Goal: Information Seeking & Learning: Learn about a topic

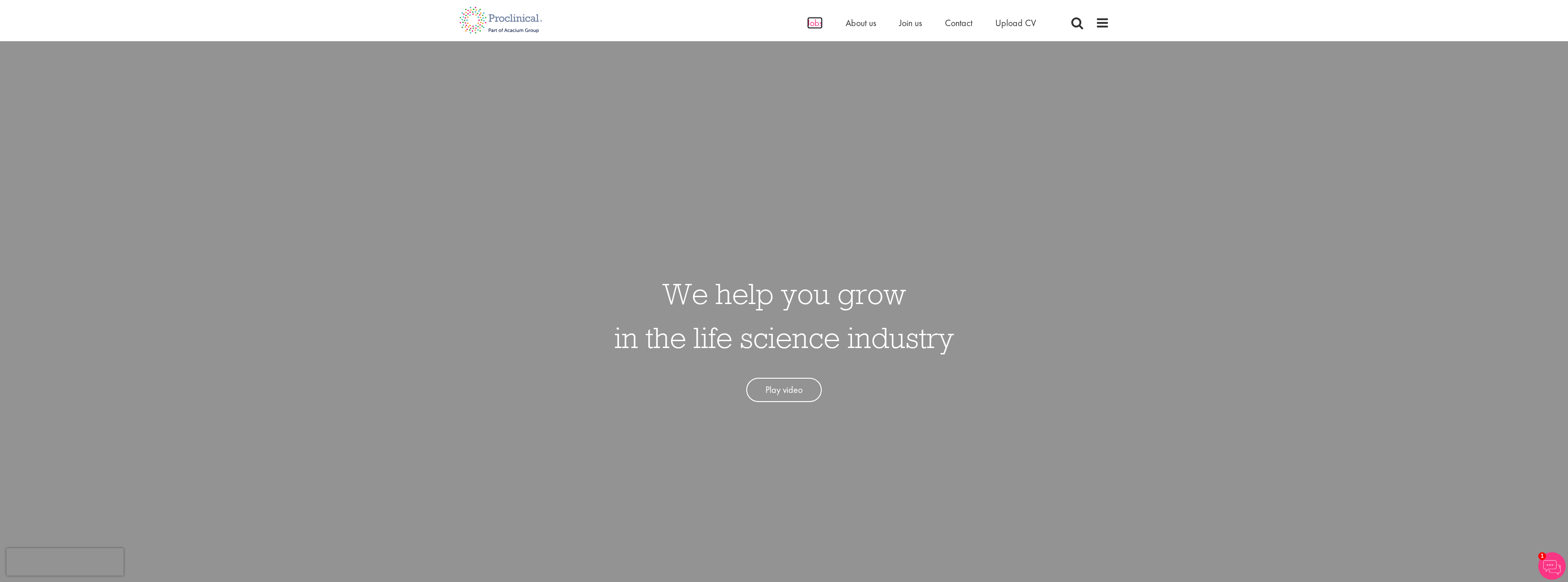
click at [811, 27] on span "Jobs" at bounding box center [815, 23] width 16 height 12
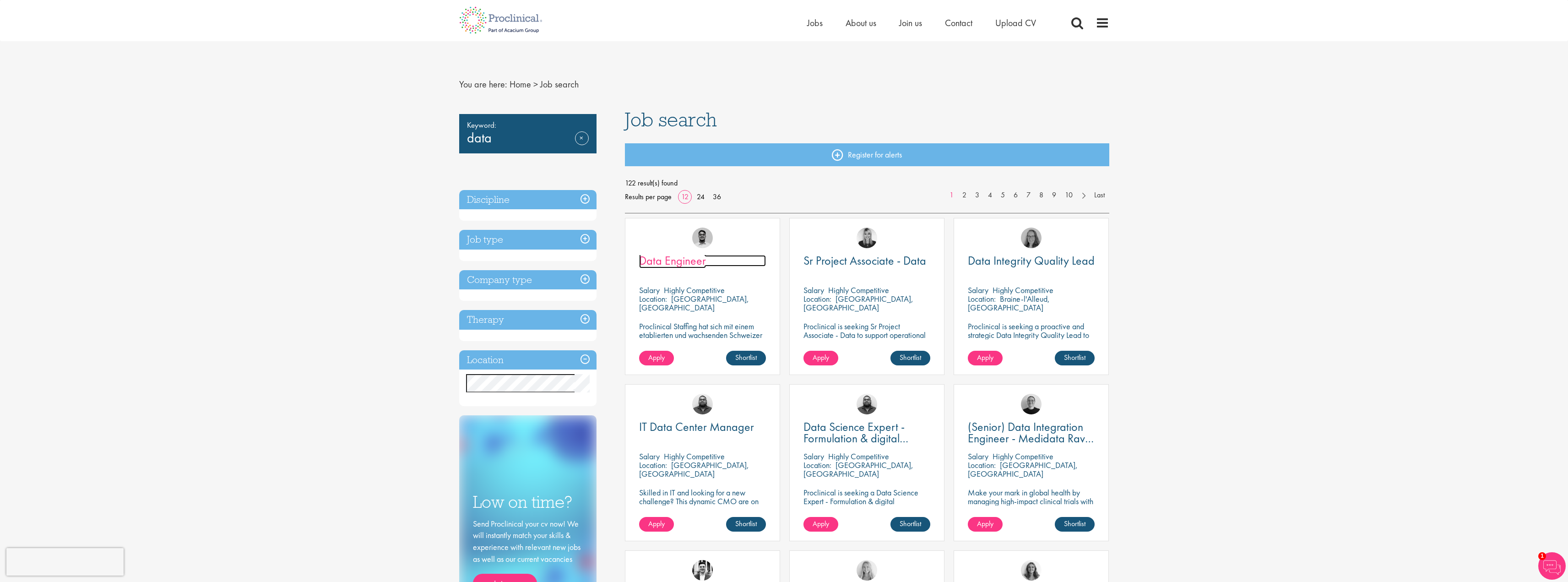
click at [670, 261] on span "Data Engineer" at bounding box center [673, 261] width 67 height 16
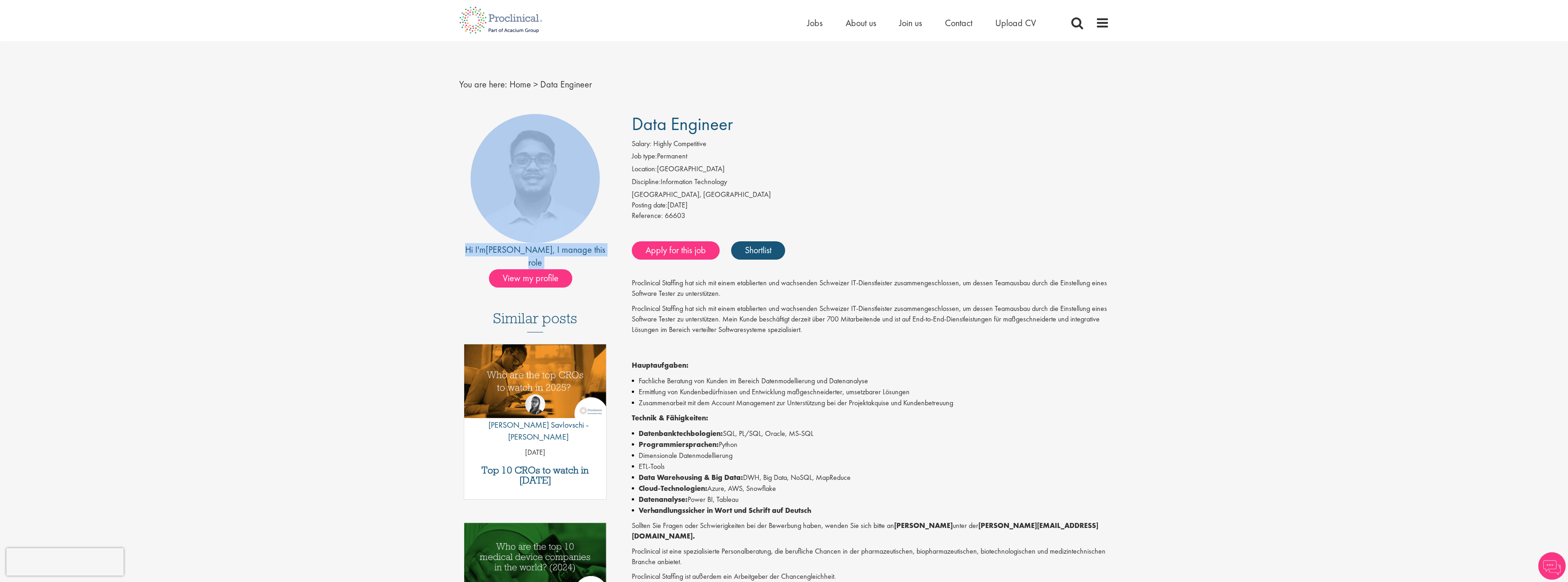
drag, startPoint x: 296, startPoint y: 298, endPoint x: 192, endPoint y: 191, distance: 149.2
click at [192, 191] on div "First Name * Last Name * Email * Phone Number * Country * - Please Select - [GE…" at bounding box center [784, 533] width 1568 height 846
drag, startPoint x: 192, startPoint y: 191, endPoint x: 215, endPoint y: 274, distance: 86.1
click at [215, 274] on div "First Name * Last Name * Email * Phone Number * Country * - Please Select - Afg…" at bounding box center [784, 533] width 1568 height 846
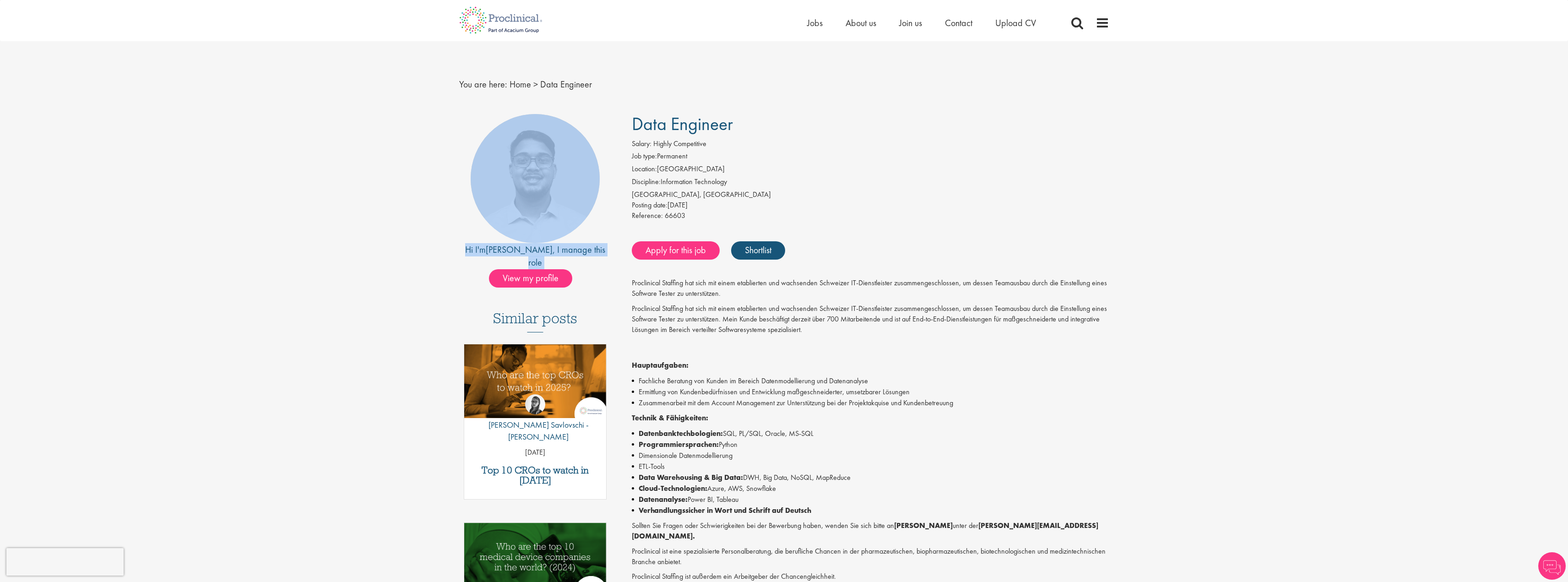
click at [215, 274] on div "First Name * Last Name * Email * Phone Number * Country * - Please Select - Afg…" at bounding box center [784, 533] width 1568 height 846
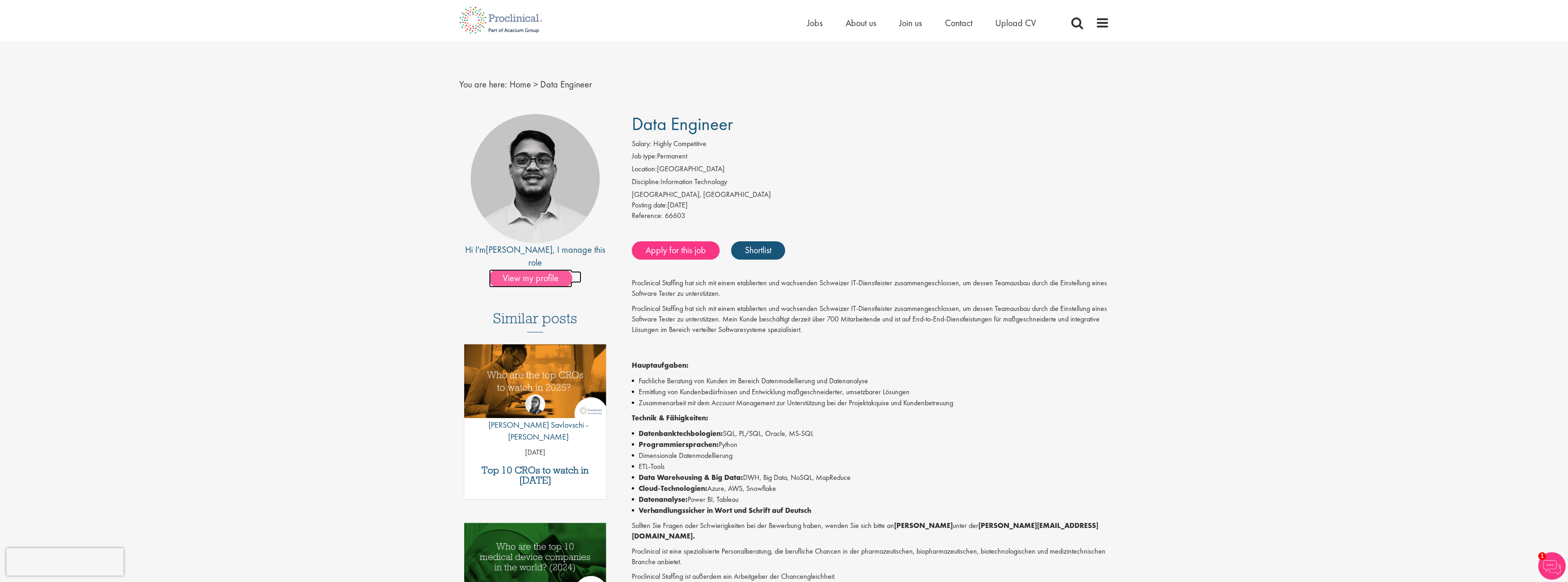
click at [547, 269] on span "View my profile" at bounding box center [530, 278] width 83 height 18
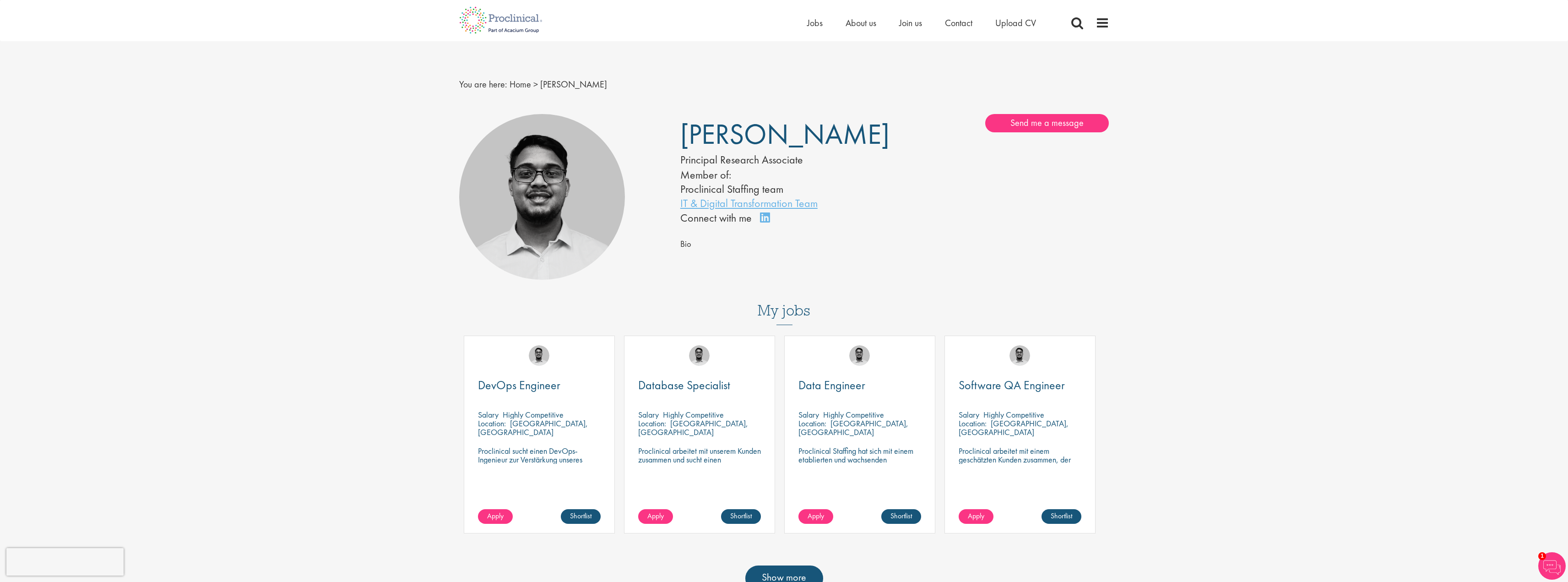
drag, startPoint x: 270, startPoint y: 379, endPoint x: 230, endPoint y: 369, distance: 41.2
click at [230, 369] on div "Basel team Benelux team Biometrics team Boston team Brussels team Business Supp…" at bounding box center [784, 491] width 1568 height 762
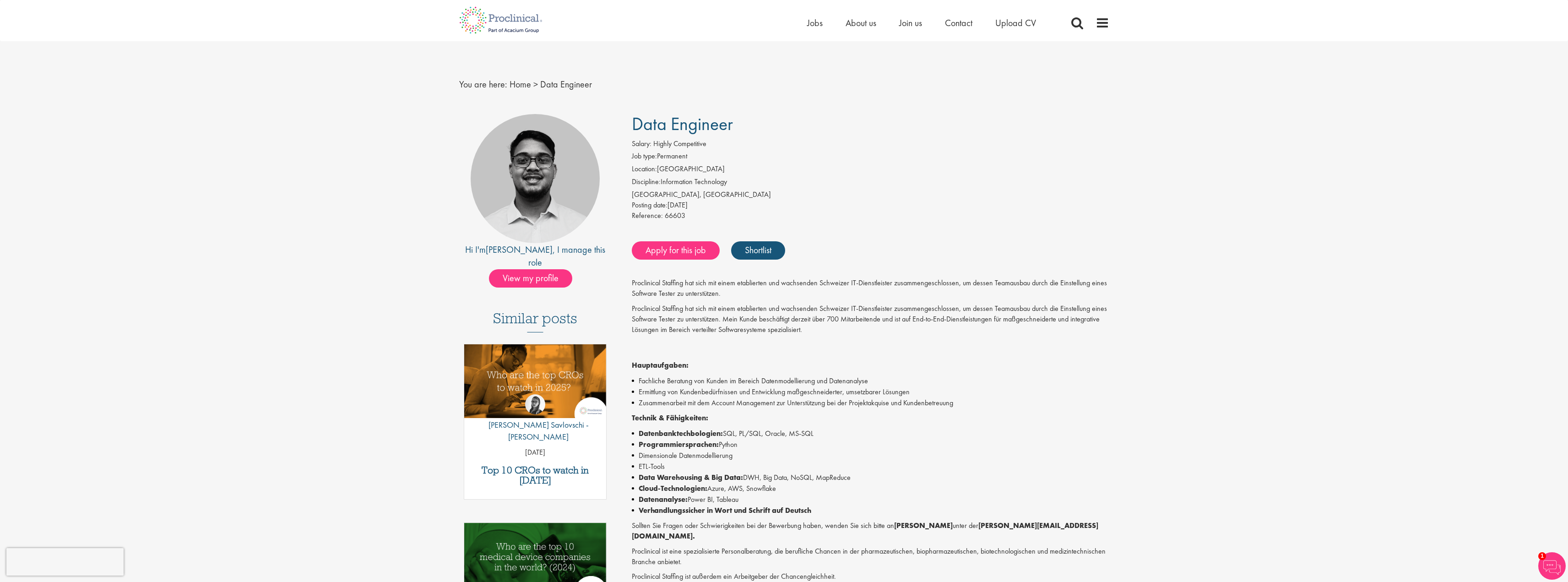
drag, startPoint x: 329, startPoint y: 332, endPoint x: 299, endPoint y: 348, distance: 34.0
drag, startPoint x: 299, startPoint y: 348, endPoint x: 263, endPoint y: 468, distance: 125.3
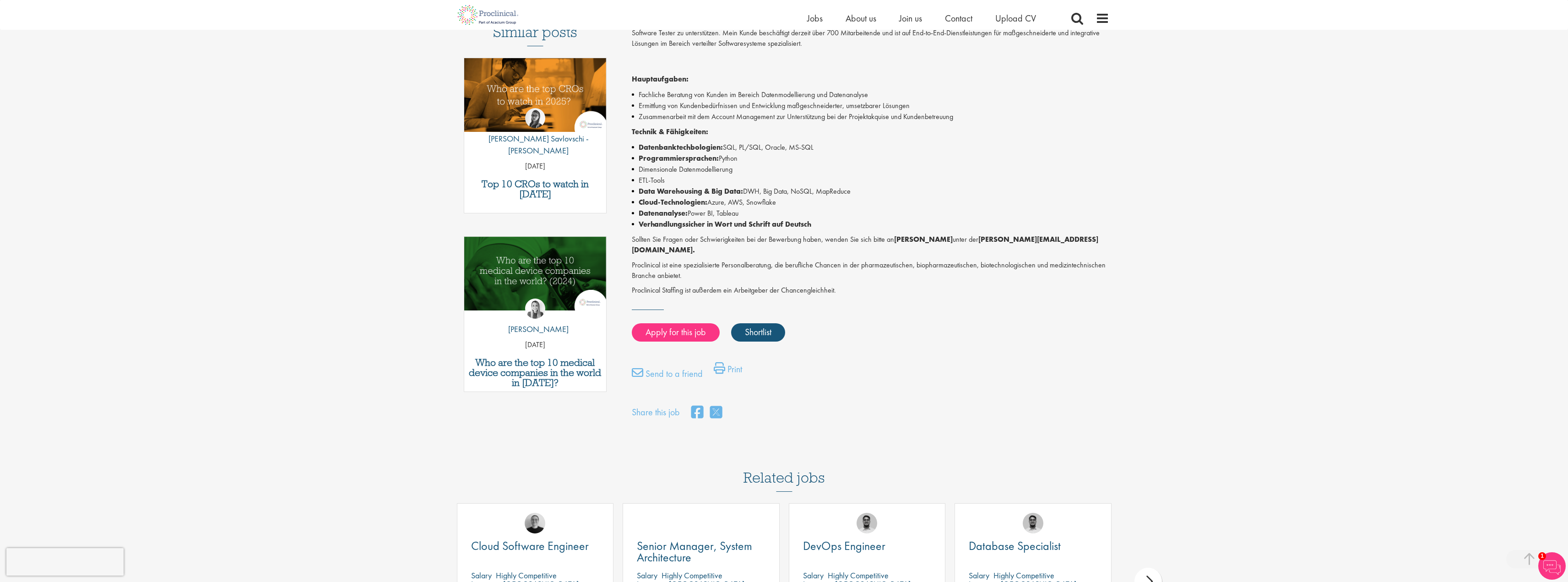
drag, startPoint x: 257, startPoint y: 461, endPoint x: 219, endPoint y: 452, distance: 39.1
click at [219, 452] on div "First Name * Last Name * Email * Phone Number * Country * - Please Select - Afg…" at bounding box center [784, 376] width 1568 height 1106
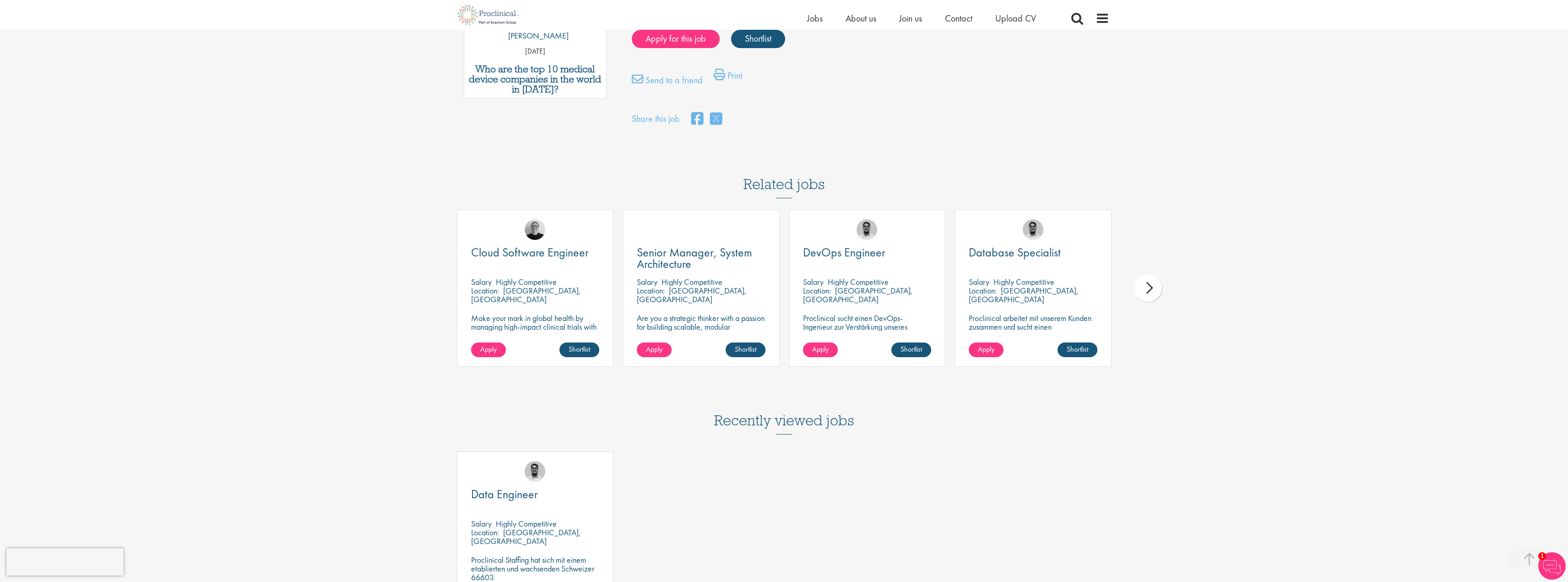
scroll to position [641, 0]
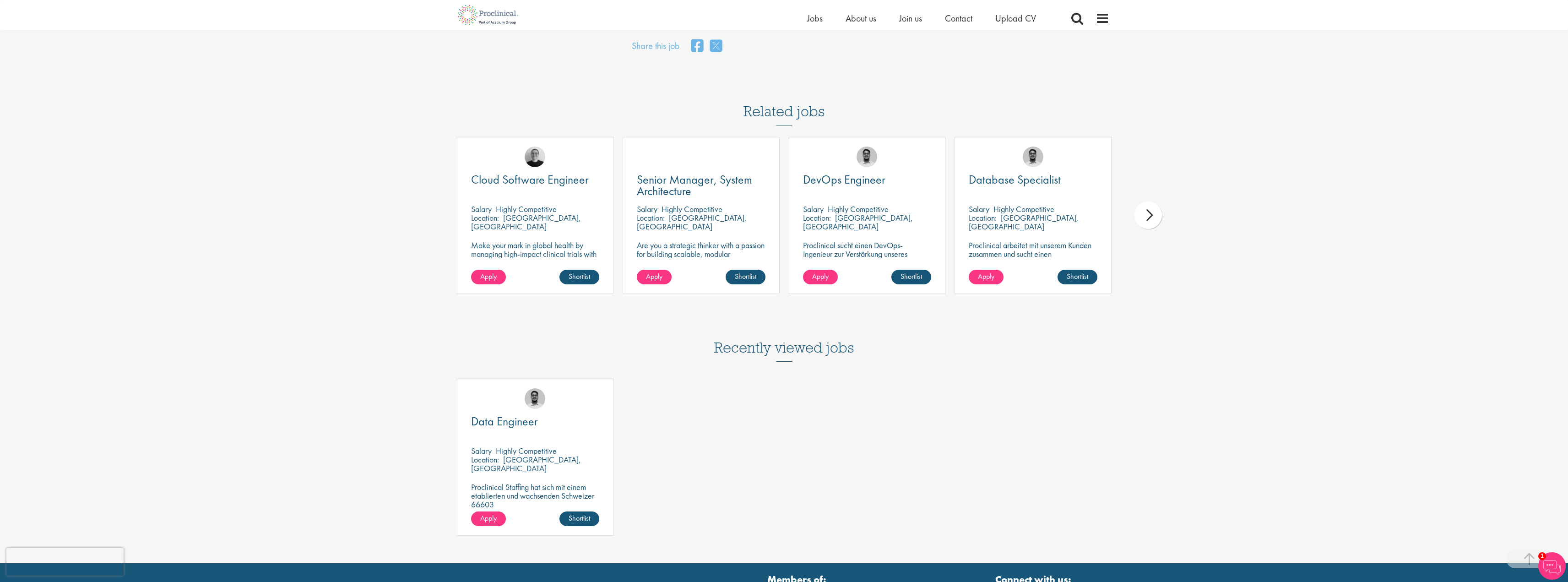
drag, startPoint x: 207, startPoint y: 198, endPoint x: 161, endPoint y: 185, distance: 47.8
click at [161, 185] on div "First Name * Last Name * Email * Phone Number * Country * - Please Select - Afg…" at bounding box center [784, 10] width 1568 height 1106
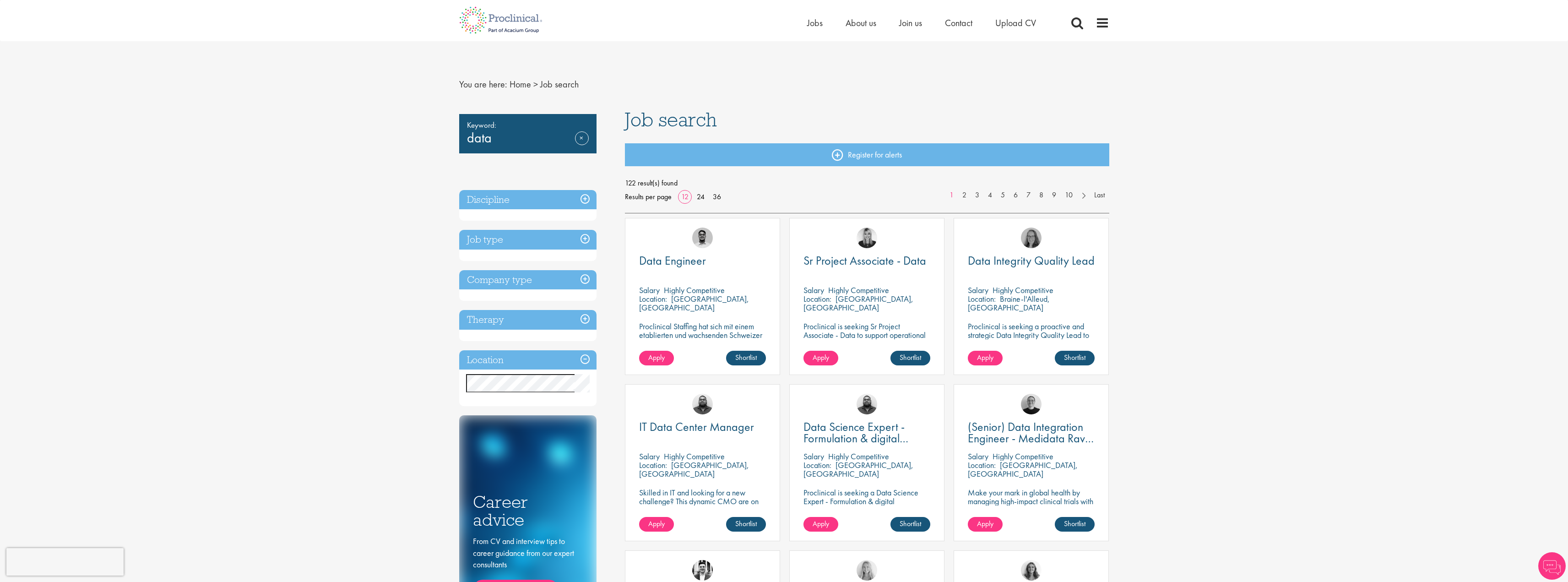
drag, startPoint x: 316, startPoint y: 236, endPoint x: 301, endPoint y: 225, distance: 18.6
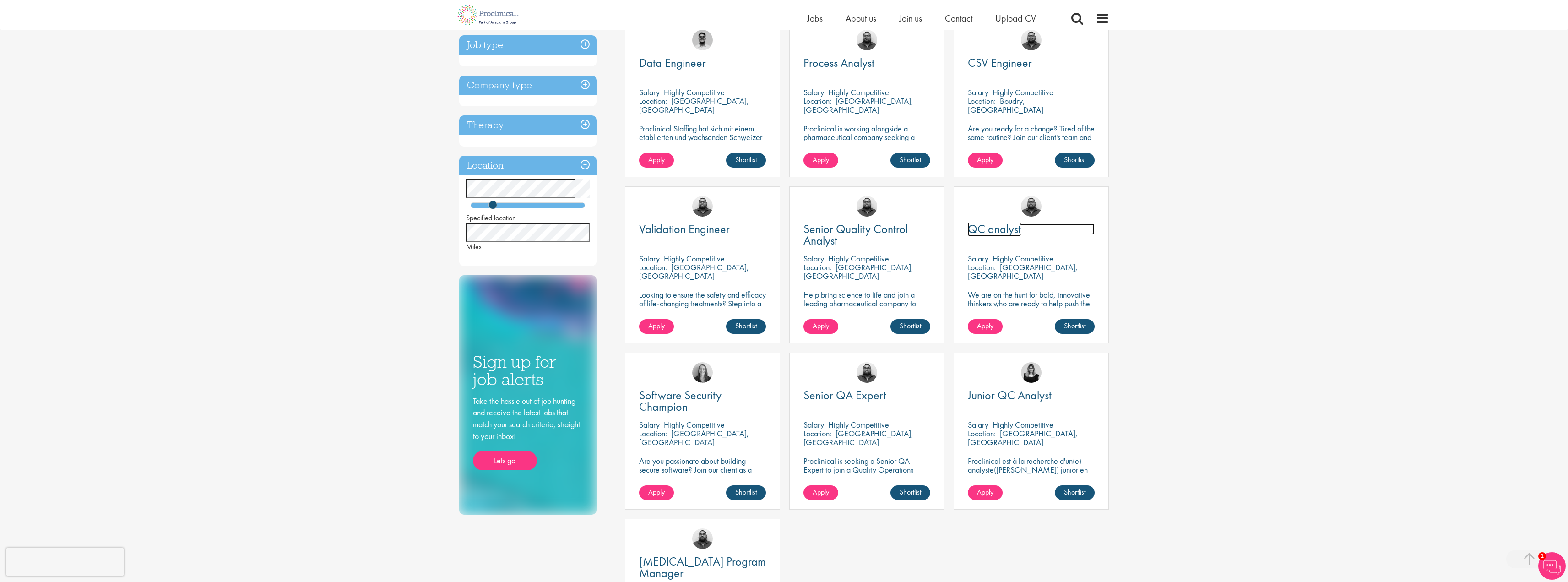
scroll to position [229, 0]
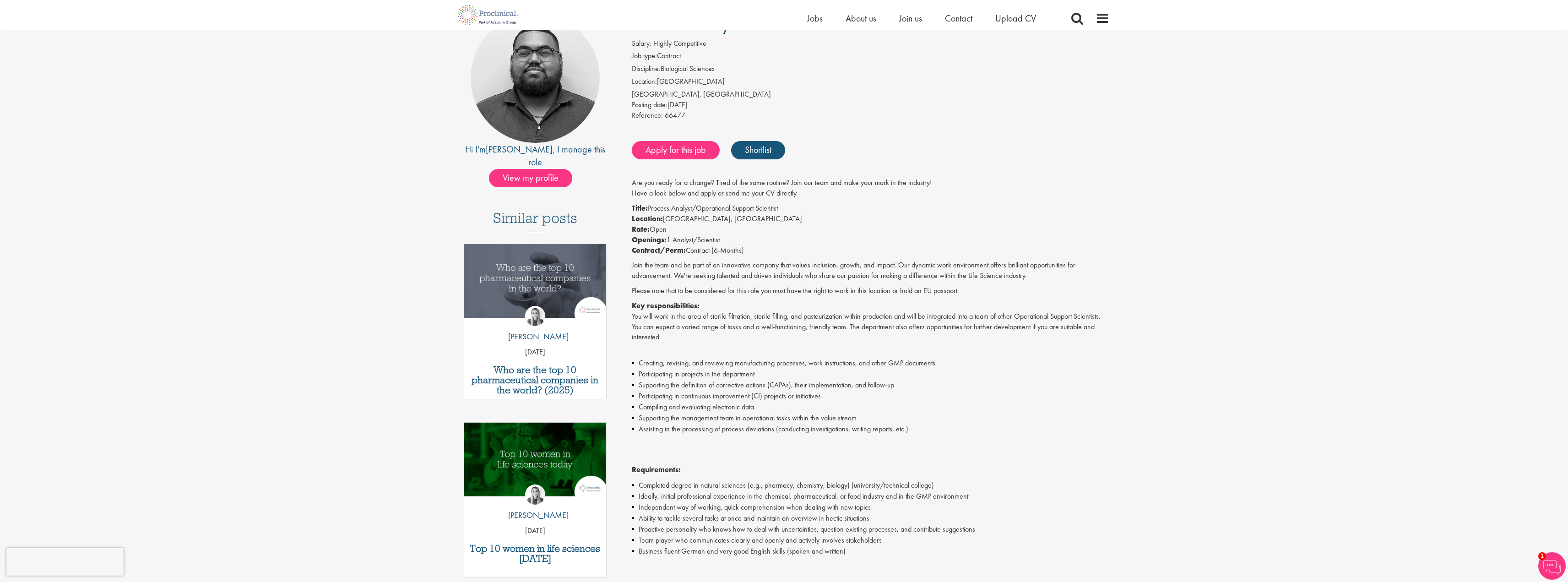
scroll to position [91, 0]
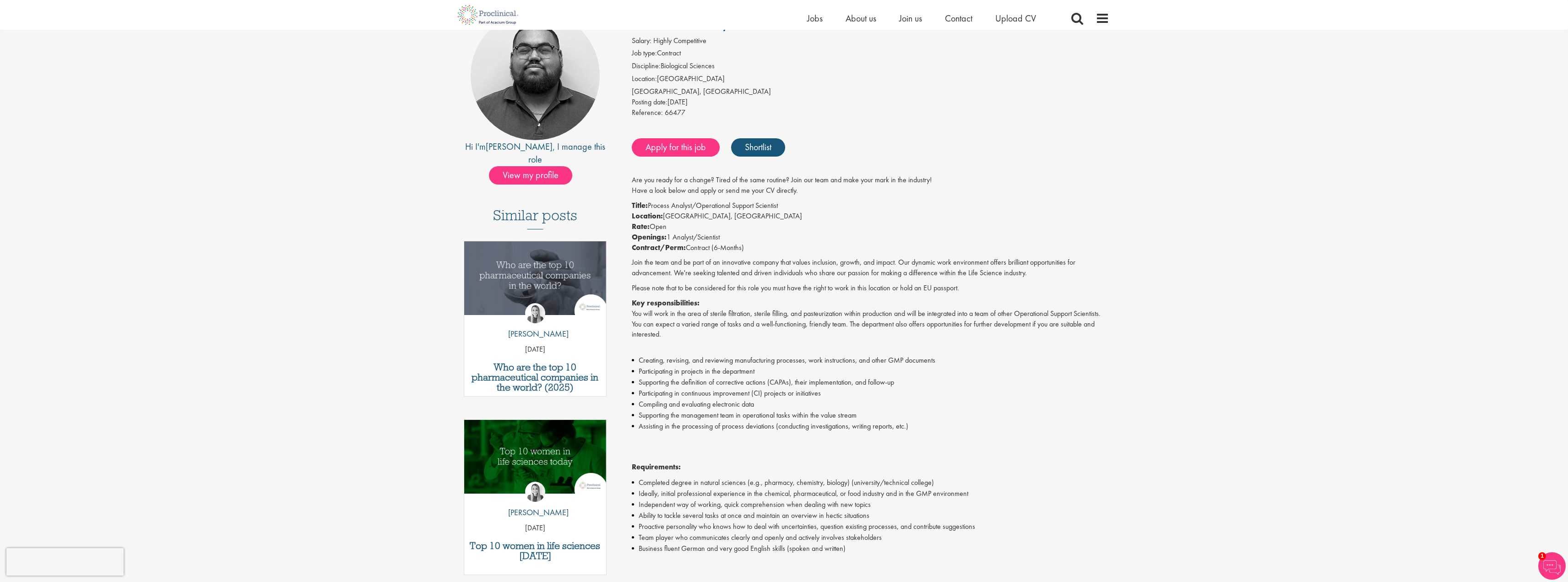
click at [727, 241] on p "Title: Process Analyst/Operational Support Scientist Location: Bern, Switzerlan…" at bounding box center [870, 226] width 477 height 52
click at [739, 255] on div "Are you ready for a change? Tired of the same routine? Join our team and make y…" at bounding box center [870, 467] width 477 height 584
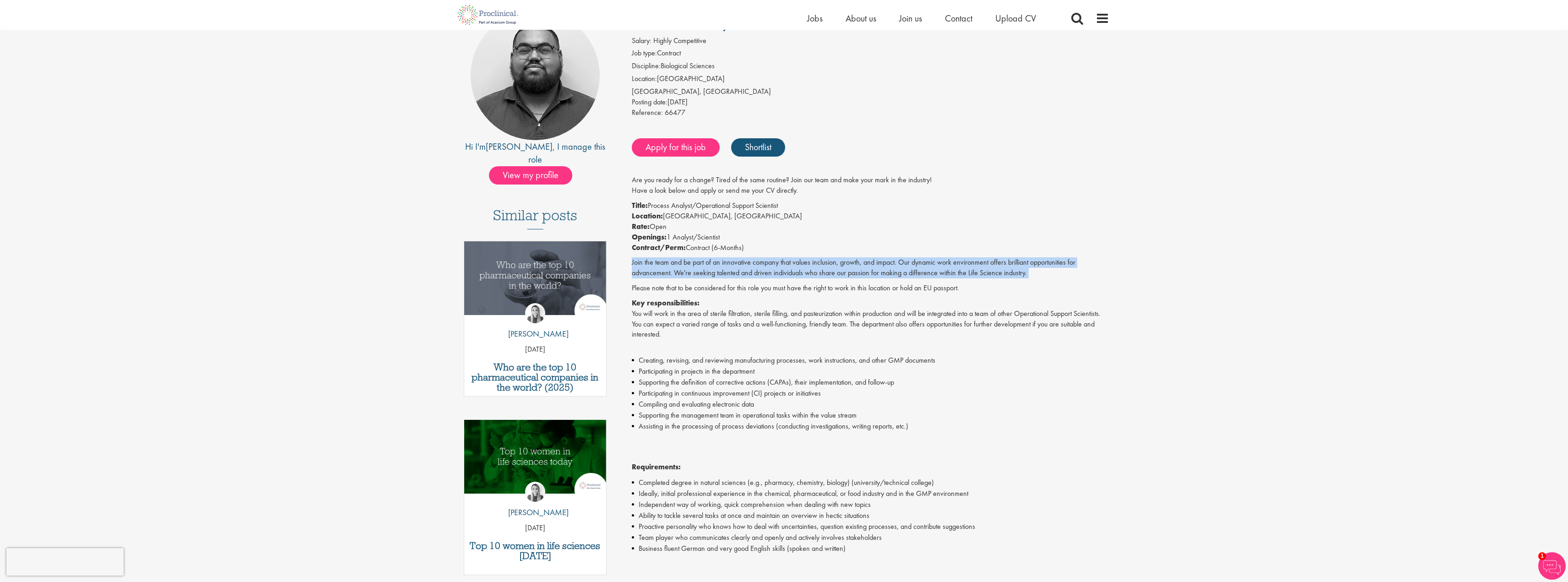
click at [739, 255] on div "Are you ready for a change? Tired of the same routine? Join our team and make y…" at bounding box center [870, 467] width 477 height 584
click at [736, 254] on div "Are you ready for a change? Tired of the same routine? Join our team and make y…" at bounding box center [870, 467] width 477 height 584
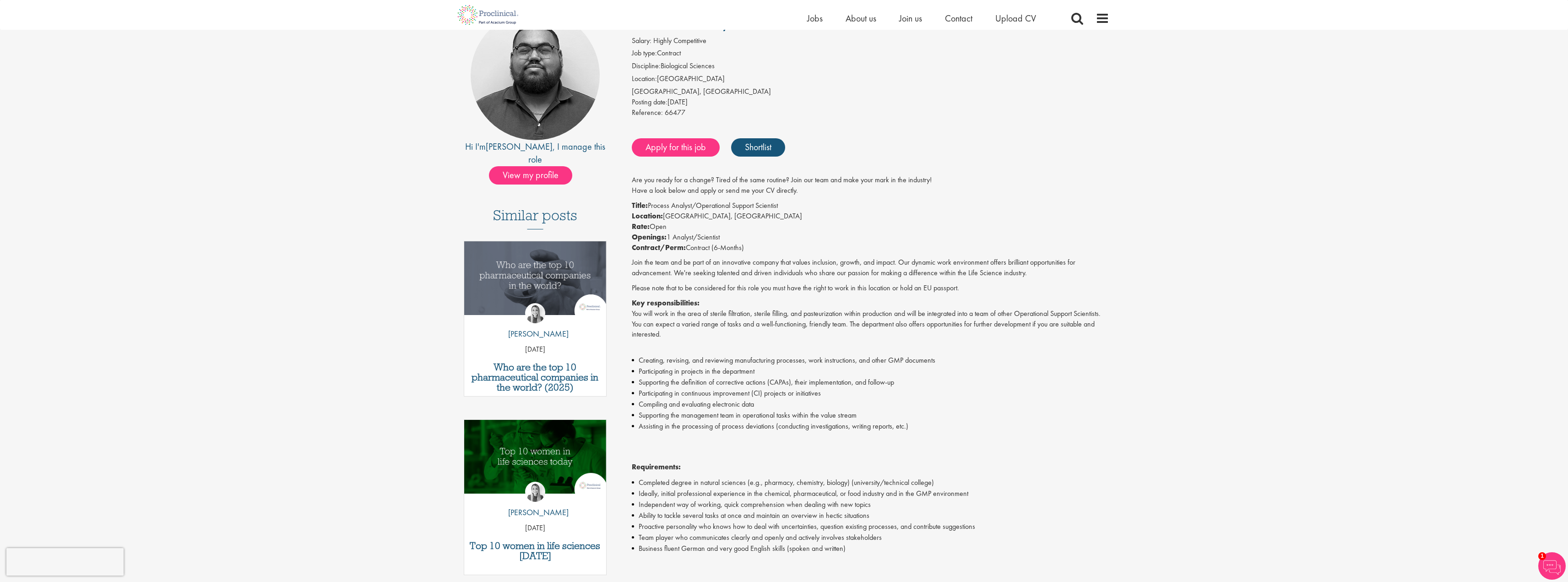
drag, startPoint x: 736, startPoint y: 254, endPoint x: 709, endPoint y: 260, distance: 27.7
click at [709, 260] on p "Join the team and be part of an innovative company that values inclusion, growt…" at bounding box center [870, 268] width 477 height 21
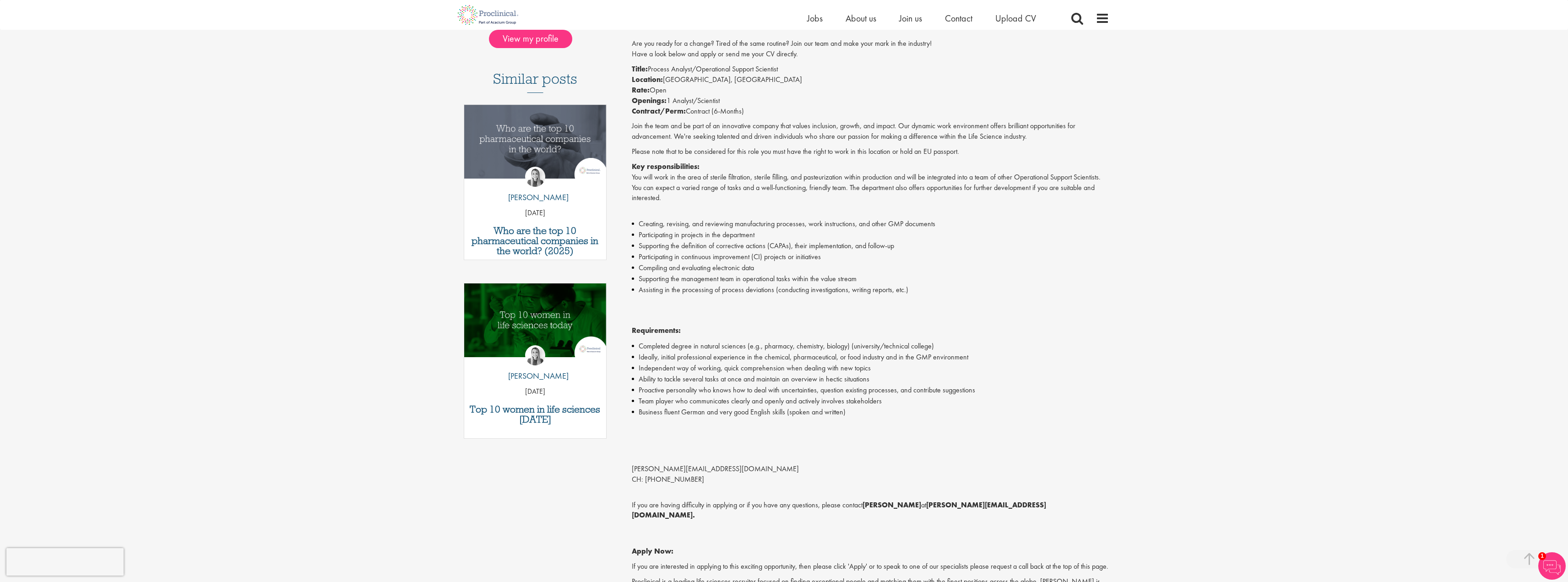
scroll to position [229, 0]
click at [713, 71] on p "Title: Process Analyst/Operational Support Scientist Location: Bern, Switzerlan…" at bounding box center [870, 89] width 477 height 52
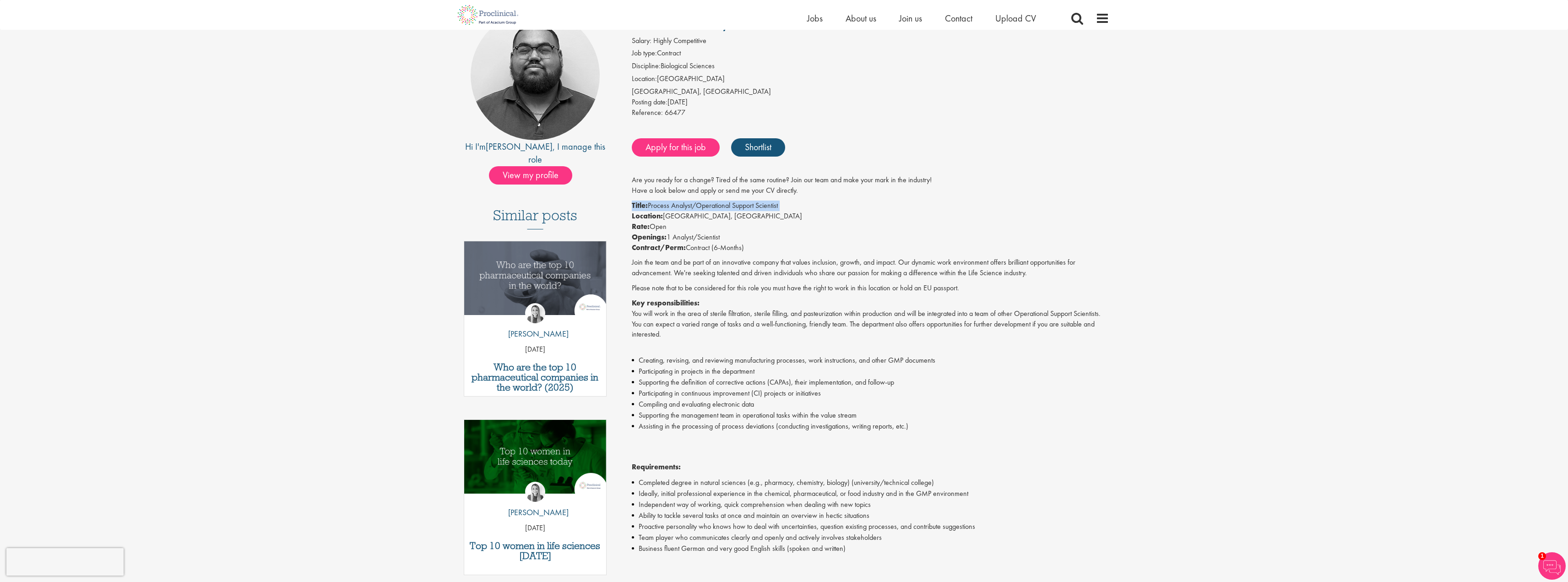
click at [716, 290] on p "Please note that to be considered for this role you must have the right to work…" at bounding box center [870, 288] width 477 height 10
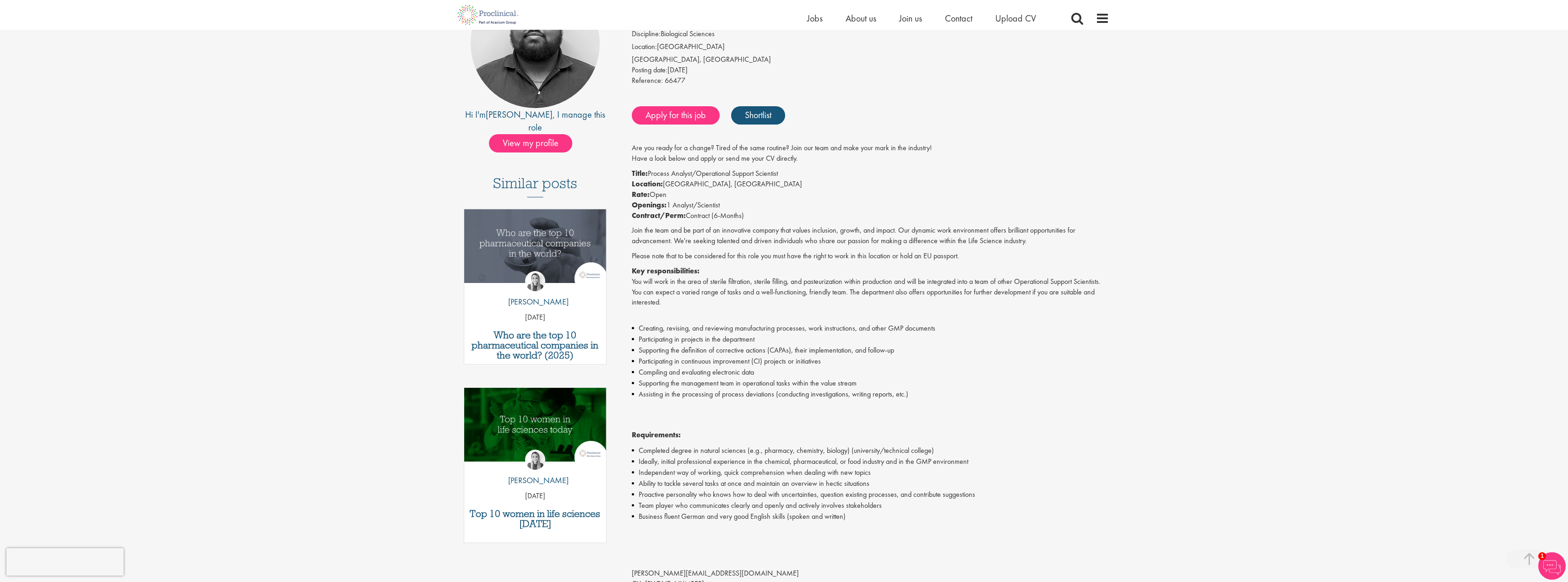
scroll to position [183, 0]
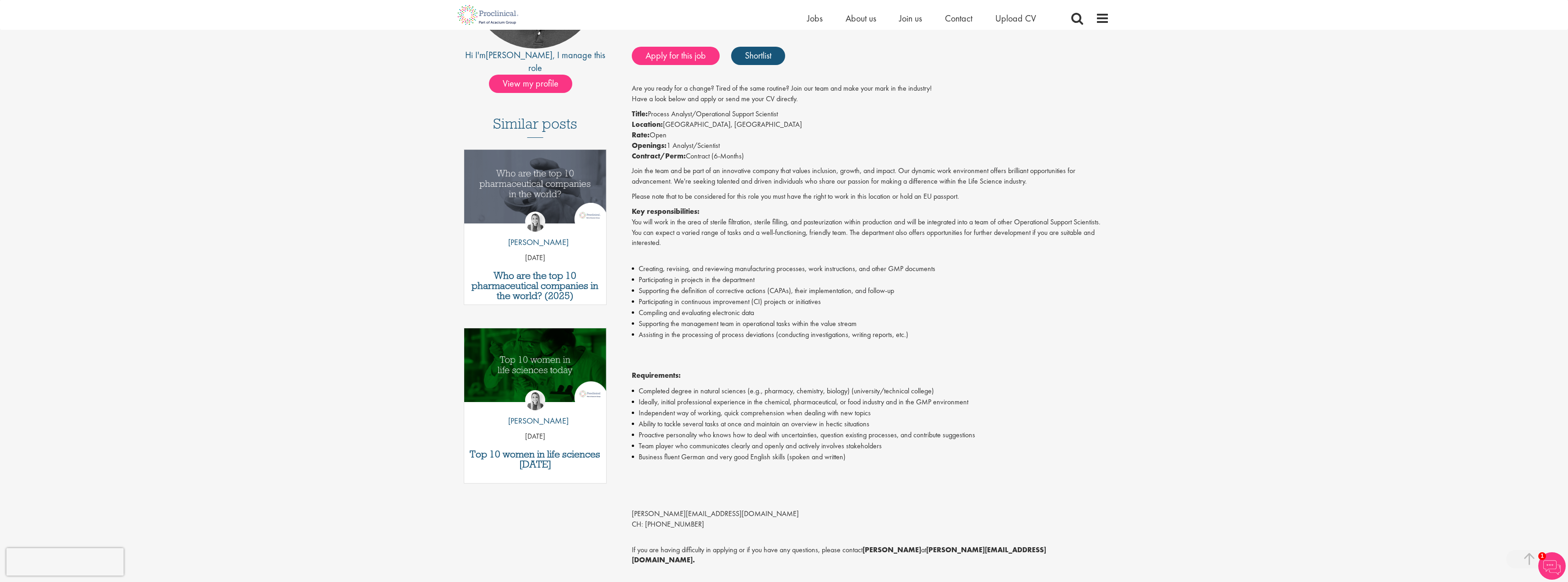
click at [677, 167] on p "Join the team and be part of an innovative company that values inclusion, growt…" at bounding box center [870, 176] width 477 height 21
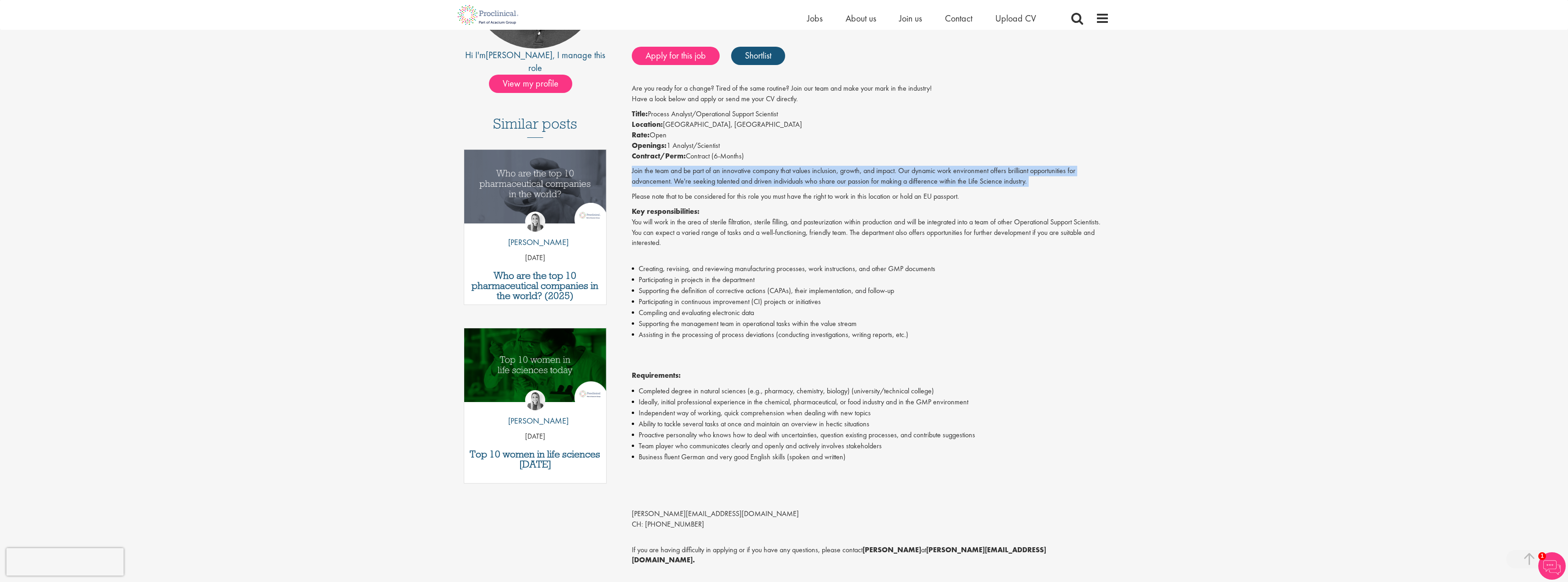
click at [677, 167] on p "Join the team and be part of an innovative company that values inclusion, growt…" at bounding box center [870, 176] width 477 height 21
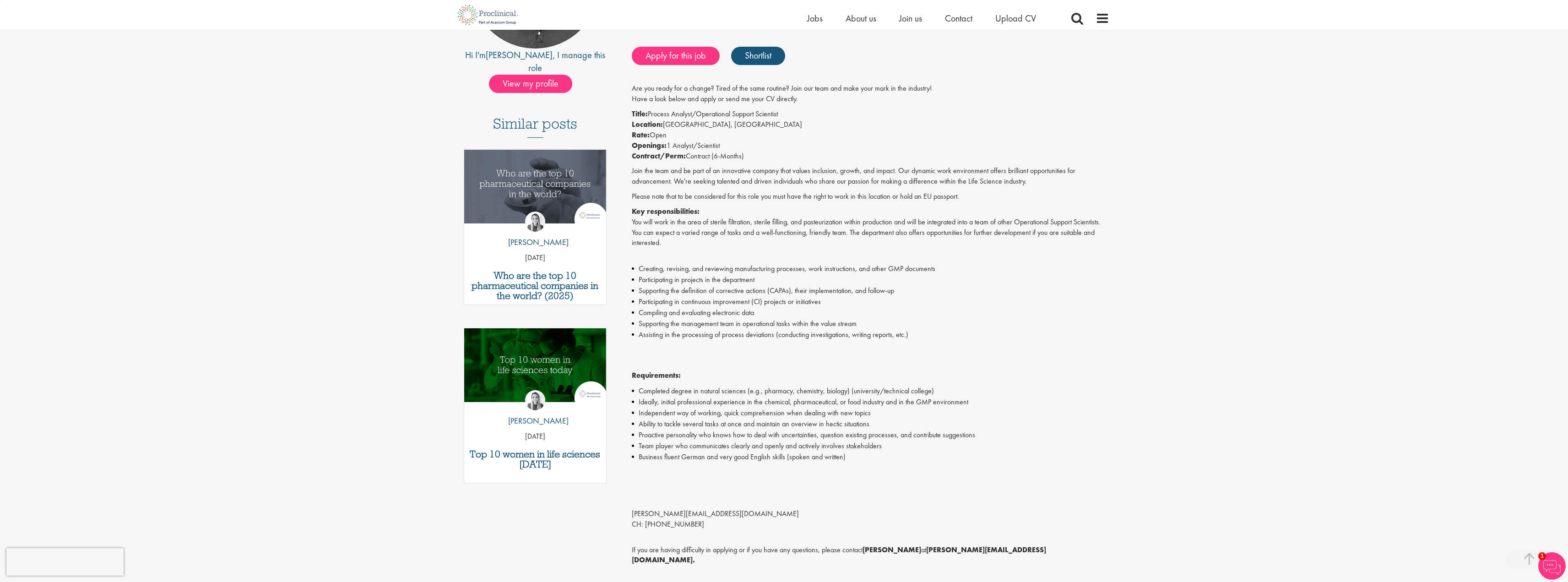
click at [719, 235] on p "Key responsibilities: You will work in the area of sterile filtration, sterile …" at bounding box center [870, 233] width 477 height 52
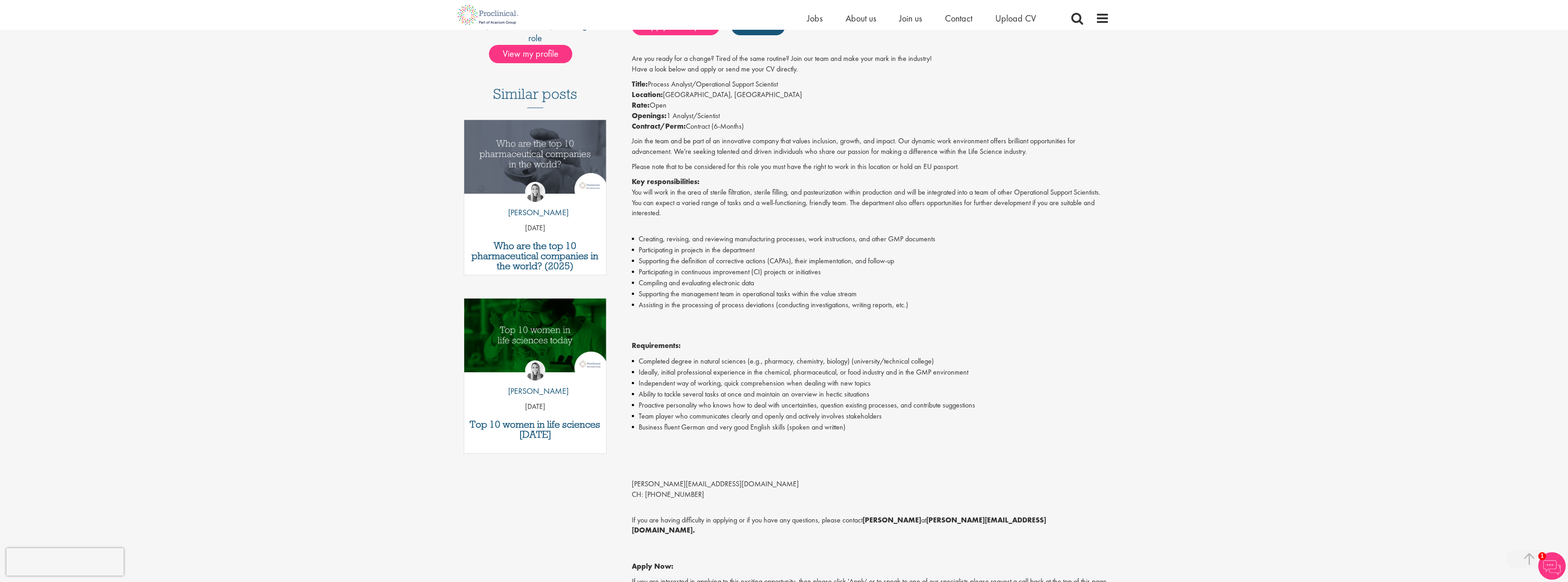
scroll to position [229, 0]
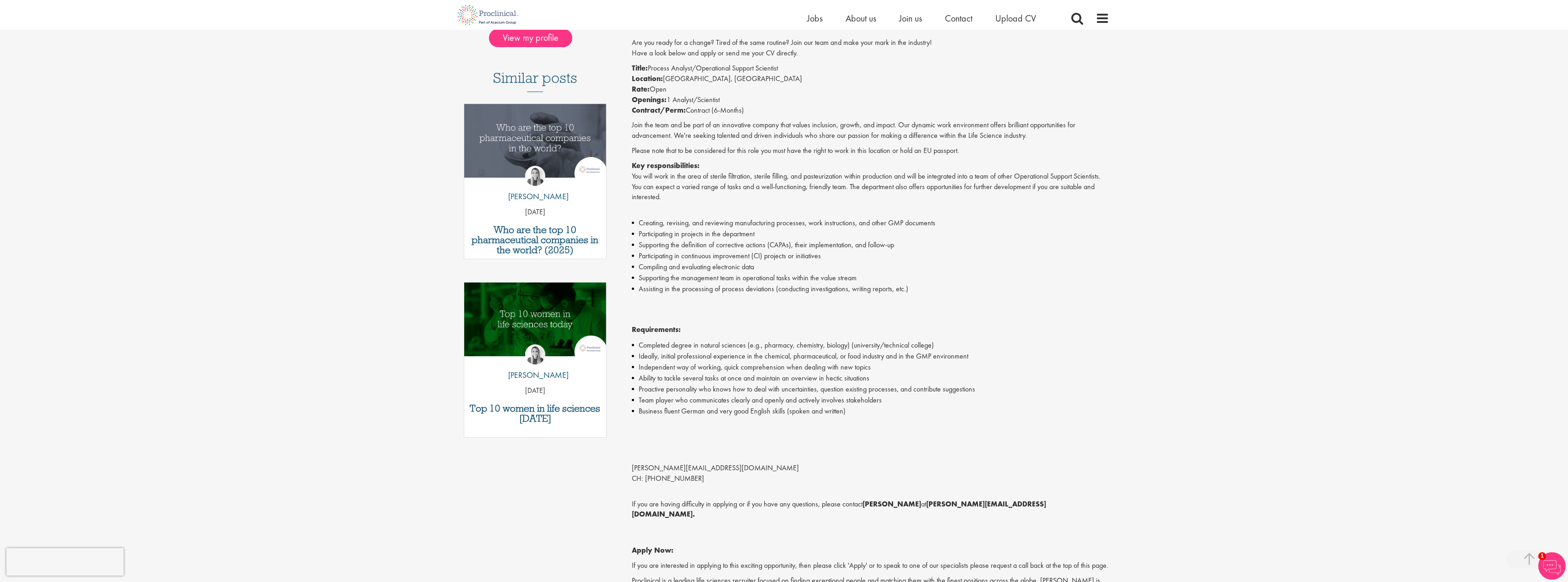
click at [719, 235] on li "Participating in projects in the department" at bounding box center [870, 234] width 477 height 11
click at [767, 262] on li "Compiling and evaluating electronic data" at bounding box center [870, 267] width 477 height 11
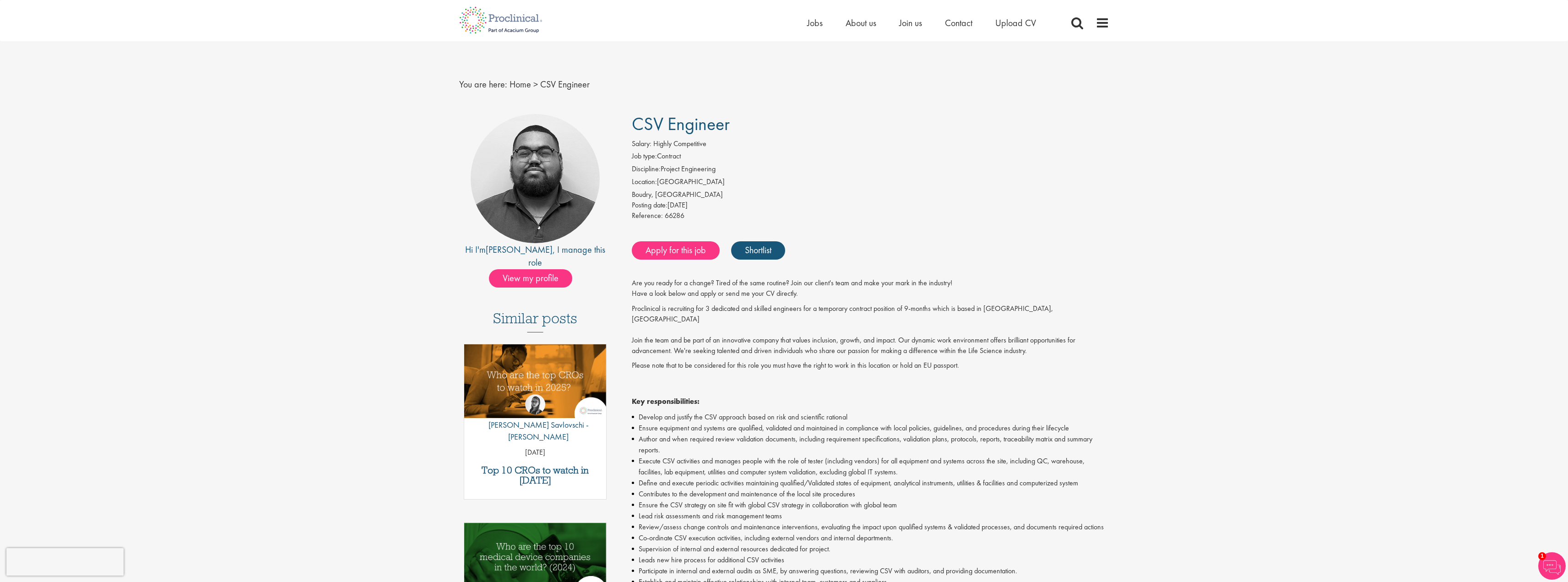
drag, startPoint x: 254, startPoint y: 276, endPoint x: 231, endPoint y: 275, distance: 23.0
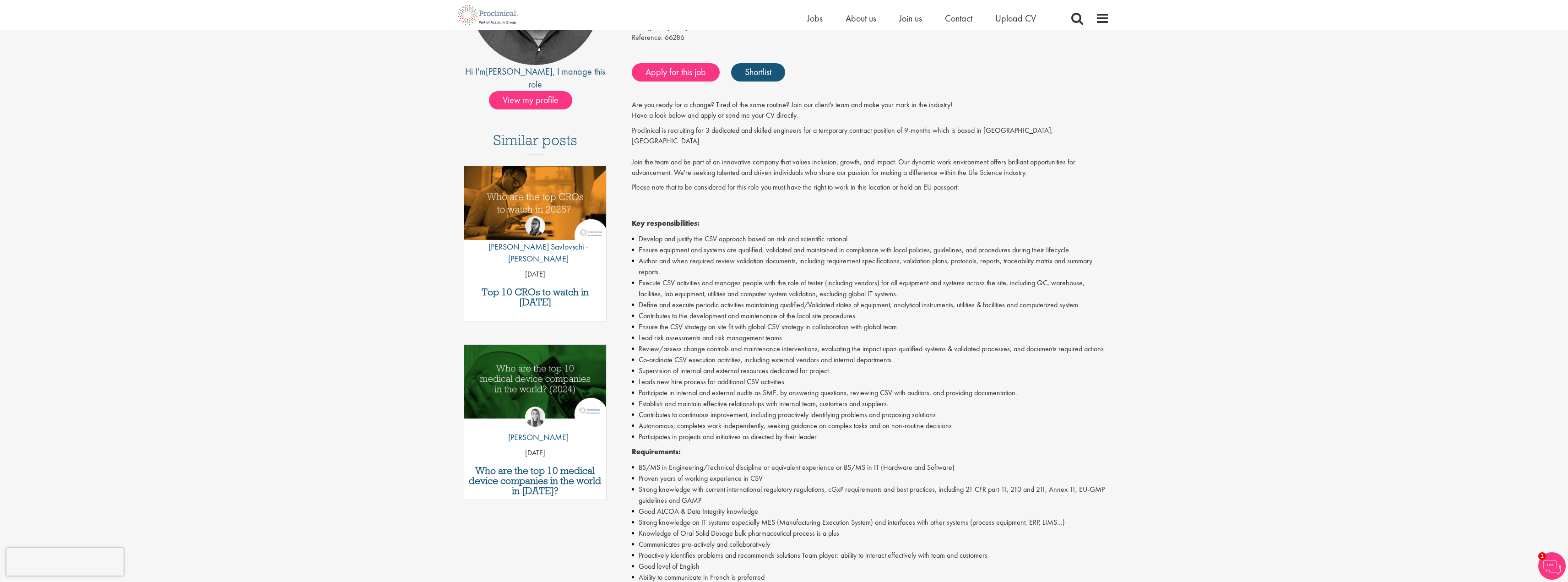
scroll to position [183, 0]
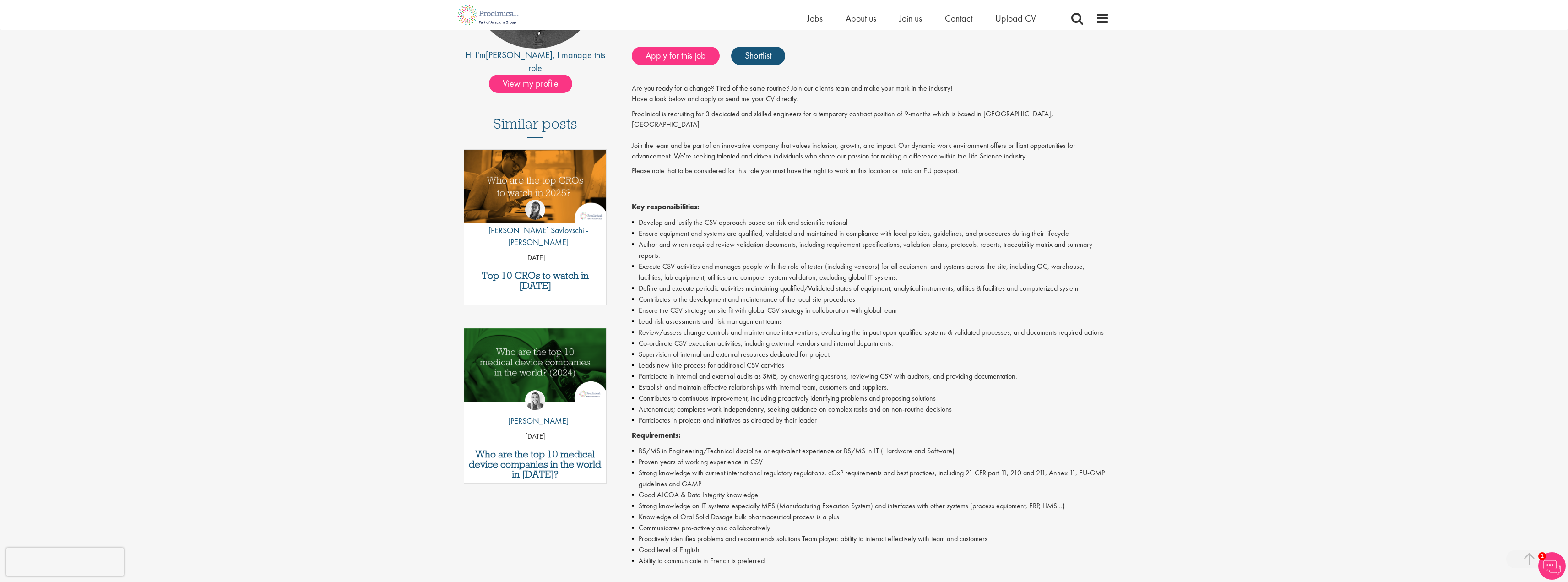
click at [727, 228] on li "Ensure equipment and systems are qualified, validated and maintained in complia…" at bounding box center [870, 234] width 477 height 11
click at [682, 217] on li "Develop and justify the CSV approach based on risk and scientific rational" at bounding box center [870, 223] width 477 height 11
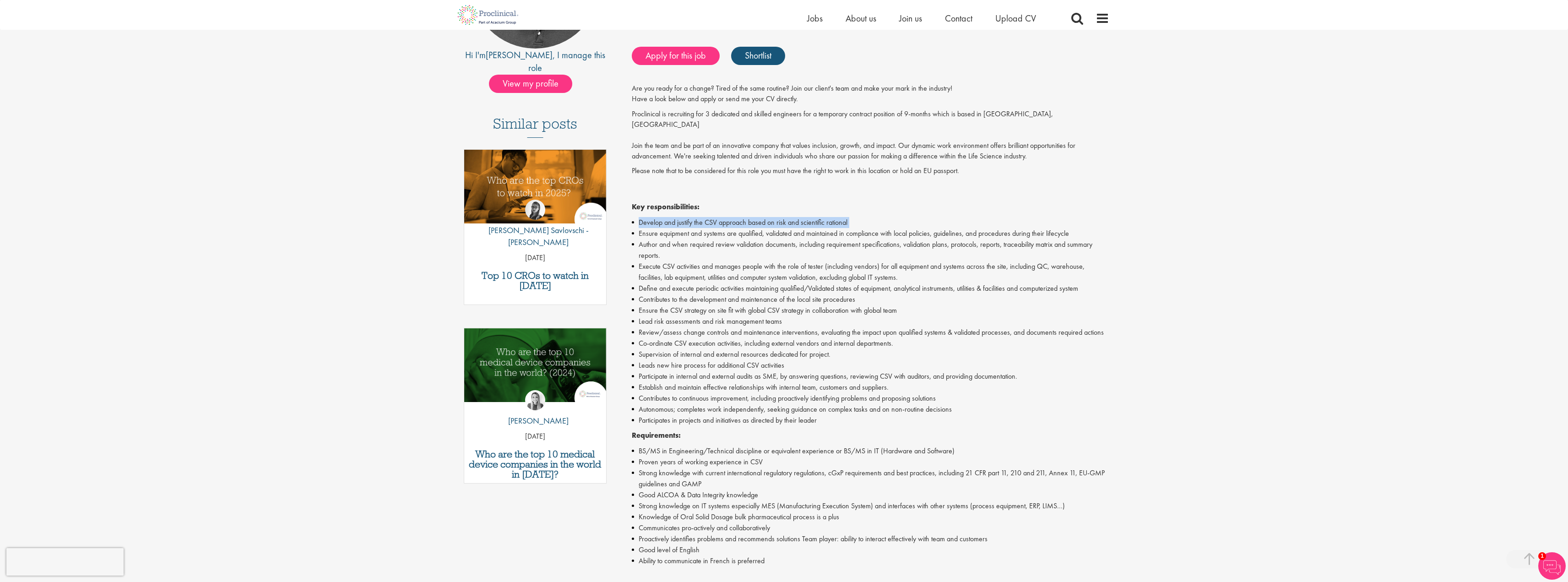
click at [682, 217] on li "Develop and justify the CSV approach based on risk and scientific rational" at bounding box center [870, 223] width 477 height 11
click at [874, 112] on p "Proclinical is recruiting for 3 dedicated and skilled engineers for a temporary…" at bounding box center [870, 135] width 477 height 52
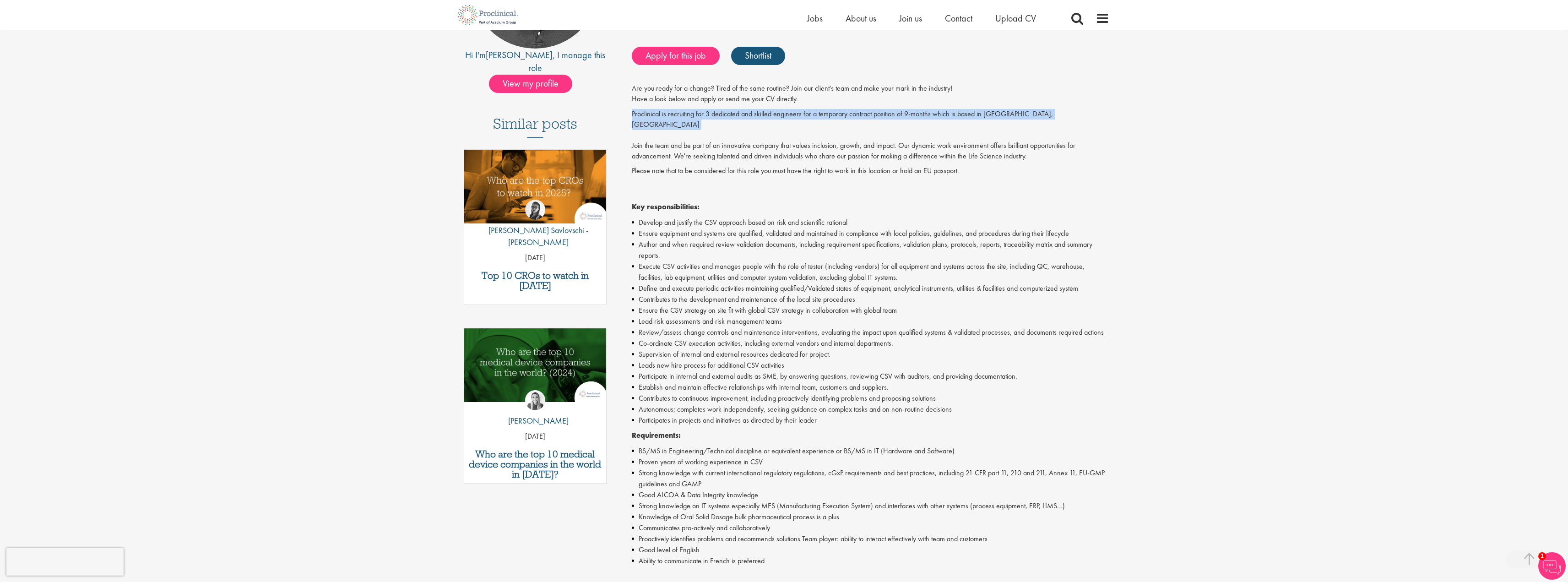
click at [874, 112] on p "Proclinical is recruiting for 3 dedicated and skilled engineers for a temporary…" at bounding box center [870, 135] width 477 height 52
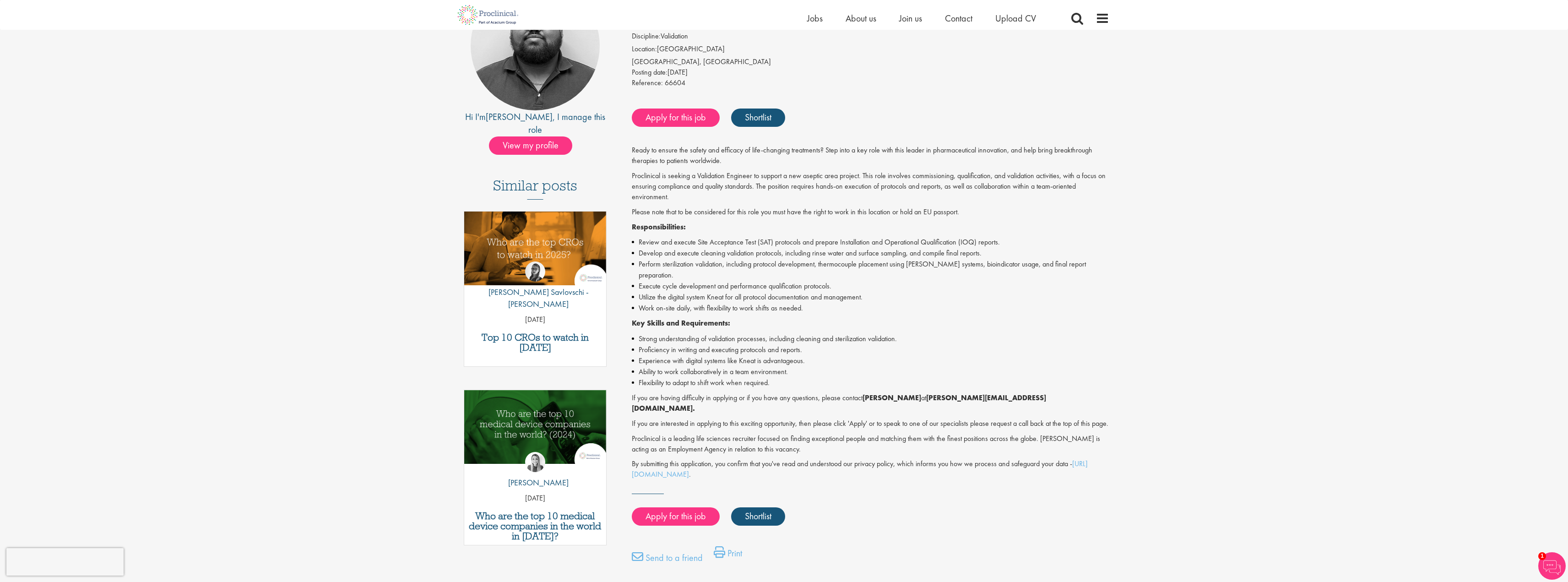
scroll to position [138, 0]
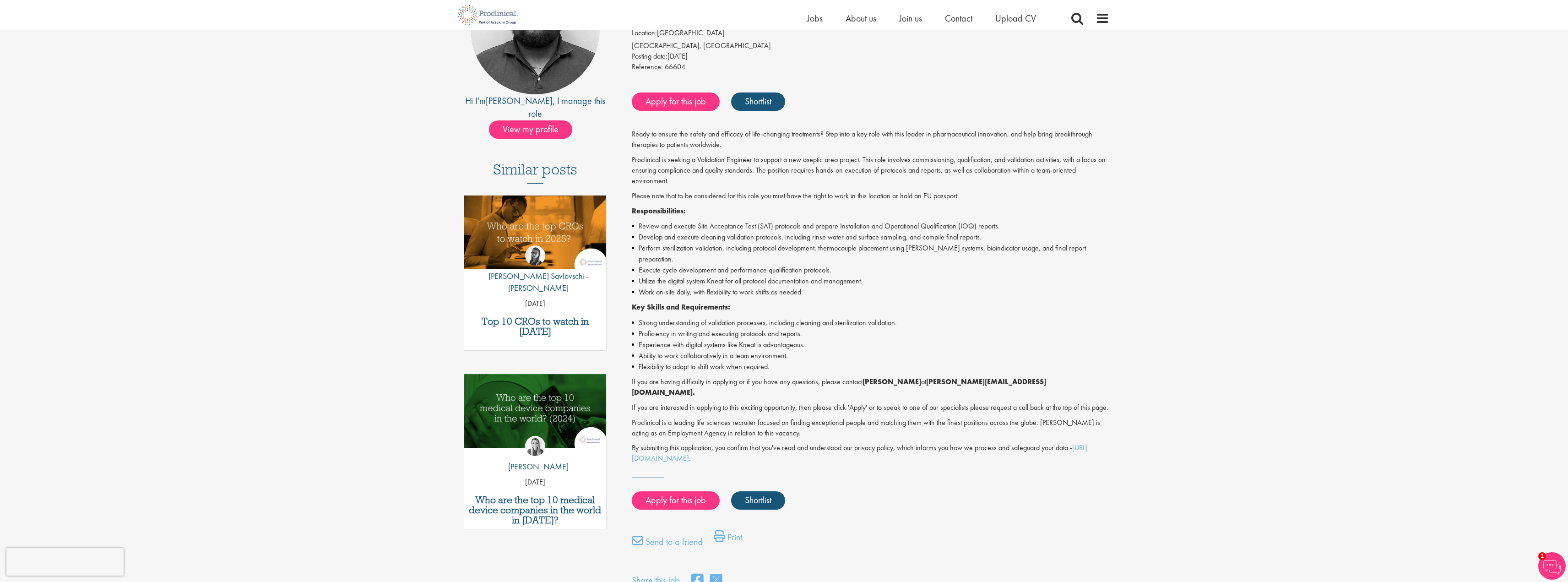
click at [908, 234] on li "Develop and execute cleaning validation protocols, including rinse water and su…" at bounding box center [870, 237] width 477 height 11
click at [660, 317] on li "Strong understanding of validation processes, including cleaning and sterilizat…" at bounding box center [870, 323] width 477 height 11
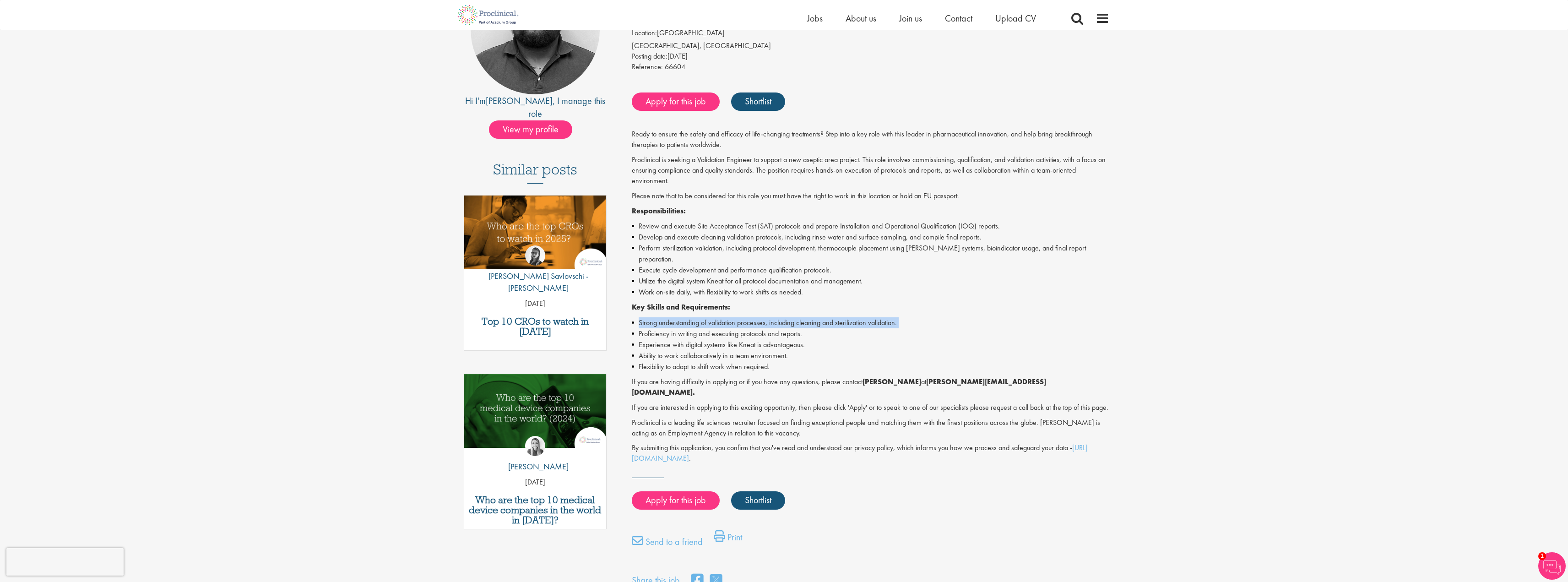
click at [660, 317] on li "Strong understanding of validation processes, including cleaning and sterilizat…" at bounding box center [870, 323] width 477 height 11
click at [678, 317] on li "Strong understanding of validation processes, including cleaning and sterilizat…" at bounding box center [870, 323] width 477 height 11
click at [684, 328] on li "Proficiency in writing and executing protocols and reports." at bounding box center [870, 334] width 477 height 11
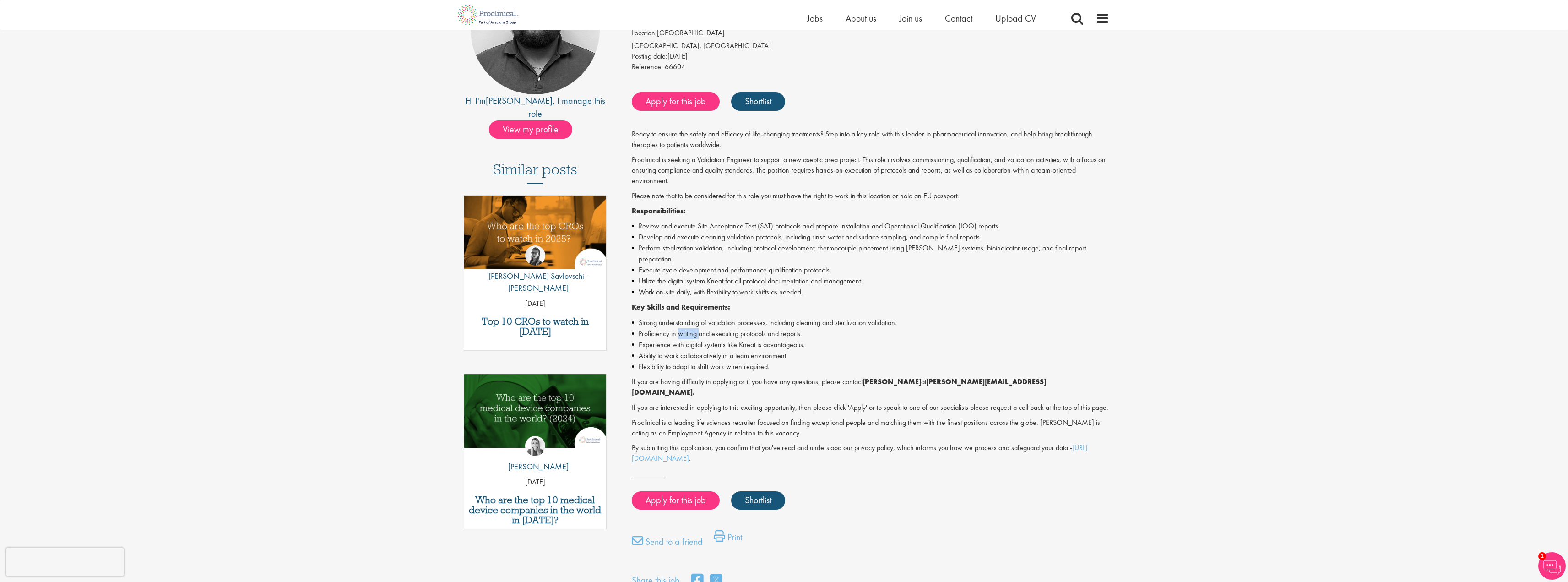
click at [684, 328] on li "Proficiency in writing and executing protocols and reports." at bounding box center [870, 334] width 477 height 11
click at [707, 339] on li "Experience with digital systems like Kneat is advantageous." at bounding box center [870, 345] width 477 height 11
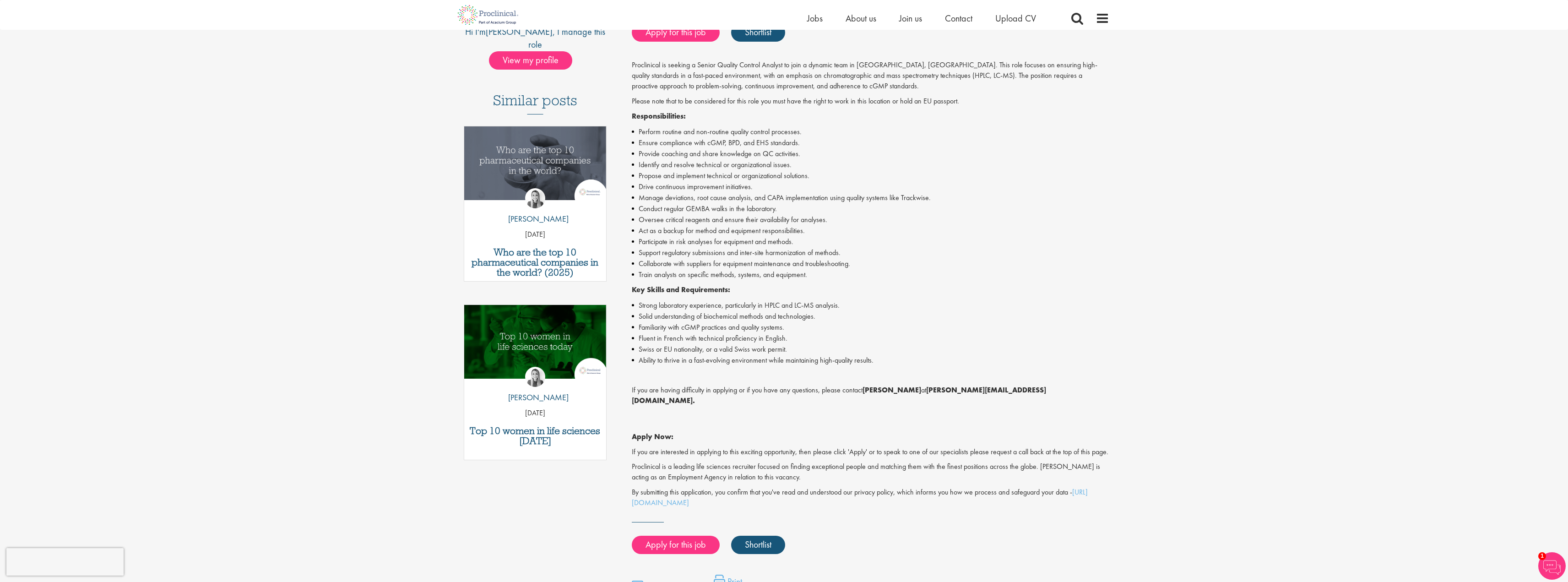
scroll to position [229, 0]
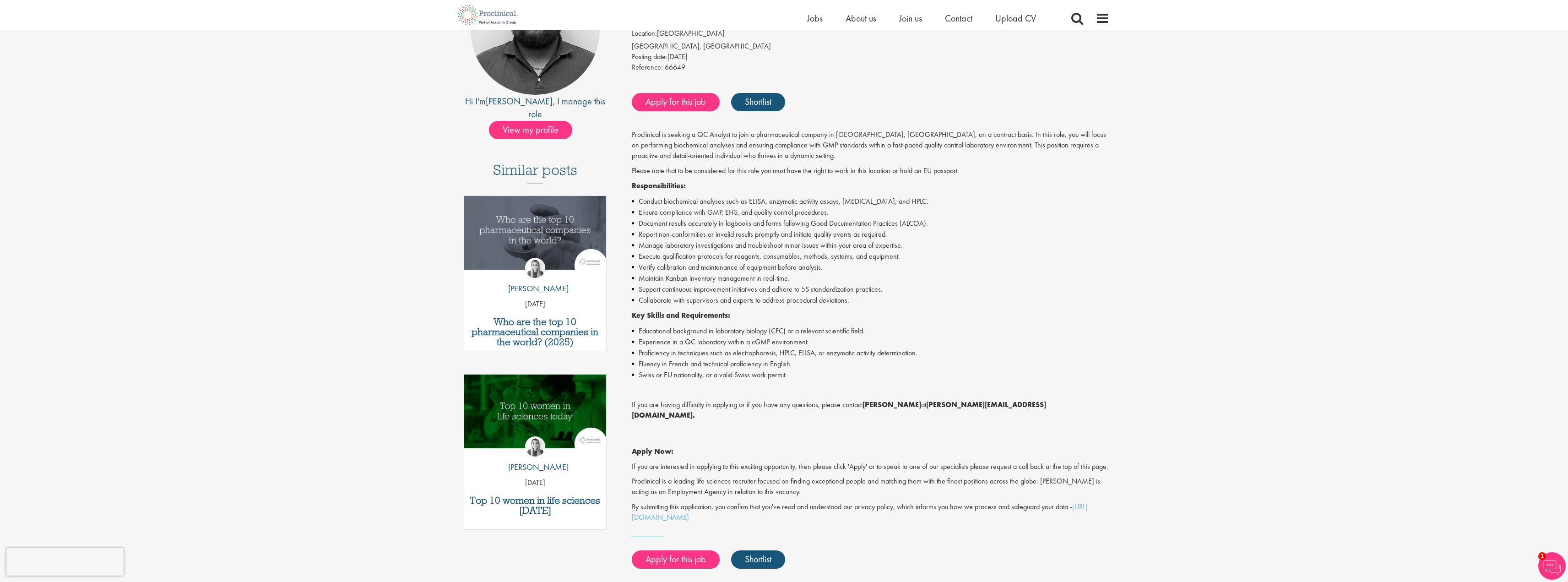
scroll to position [138, 0]
